Goal: Check status: Check status

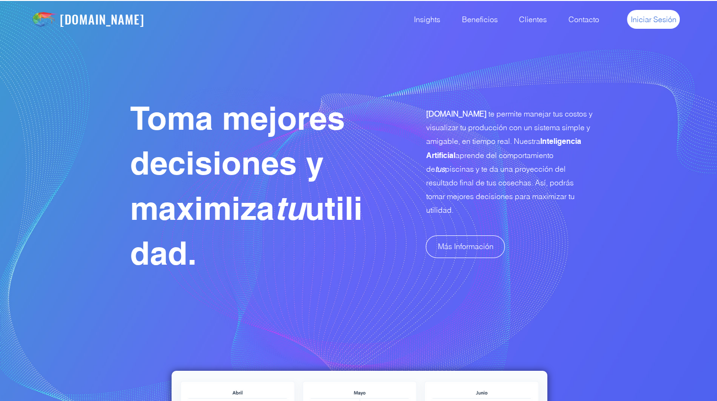
click at [653, 17] on span "Iniciar Sesión" at bounding box center [654, 19] width 46 height 10
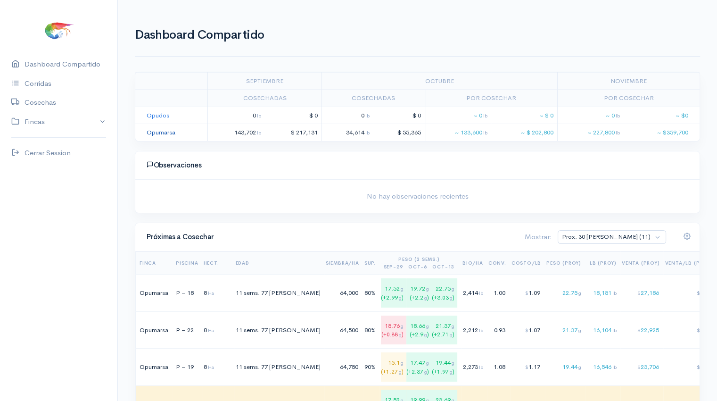
click at [156, 134] on link "Opumarsa" at bounding box center [161, 132] width 29 height 8
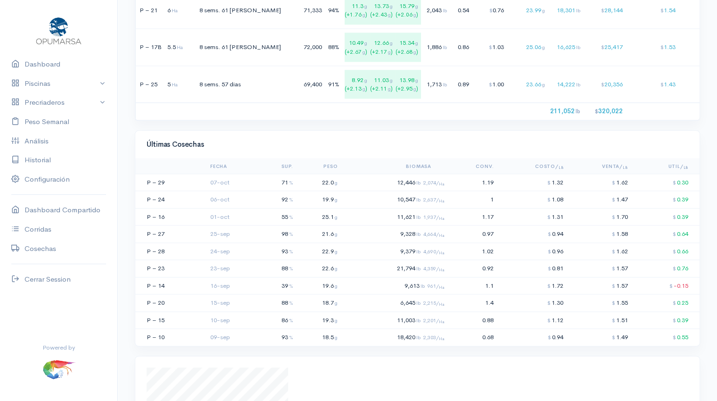
scroll to position [1055, 0]
click at [439, 184] on span "2,074/ Ha" at bounding box center [433, 181] width 21 height 7
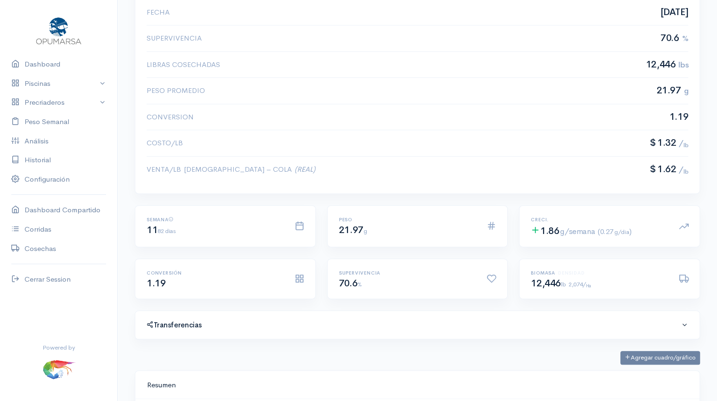
scroll to position [273, 0]
